Goal: Transaction & Acquisition: Purchase product/service

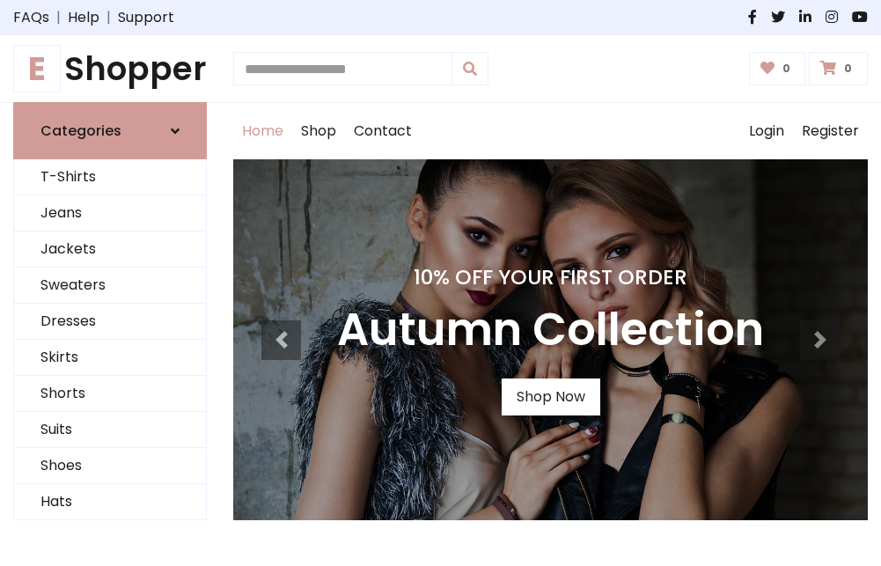
click at [440, 282] on h4 "10% Off Your First Order" at bounding box center [550, 277] width 427 height 25
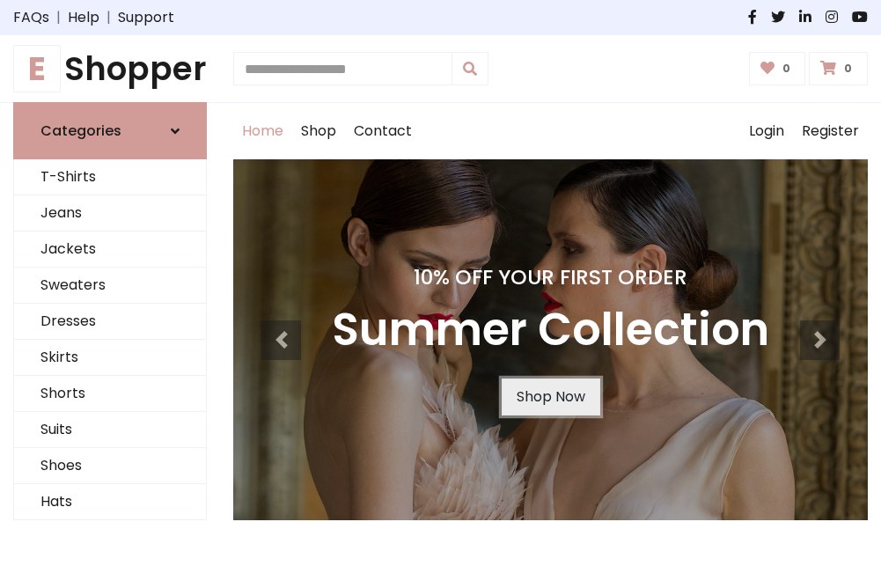
click at [550, 397] on link "Shop Now" at bounding box center [551, 396] width 99 height 37
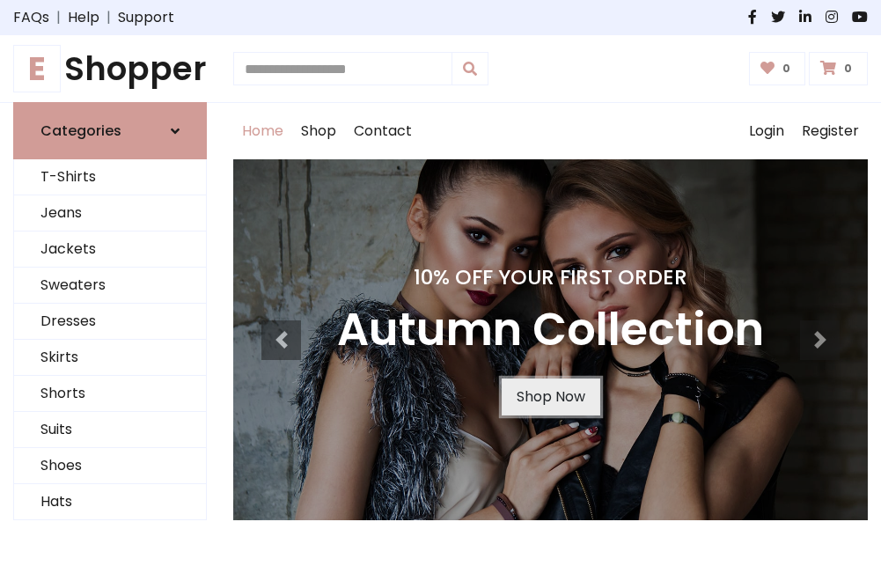
click at [550, 397] on link "Shop Now" at bounding box center [551, 396] width 99 height 37
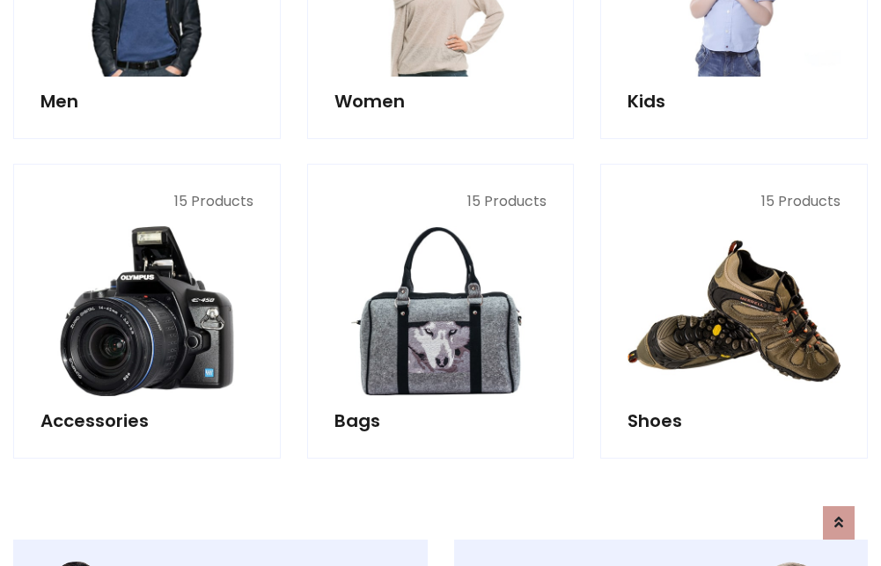
scroll to position [1755, 0]
